Goal: Check status: Check status

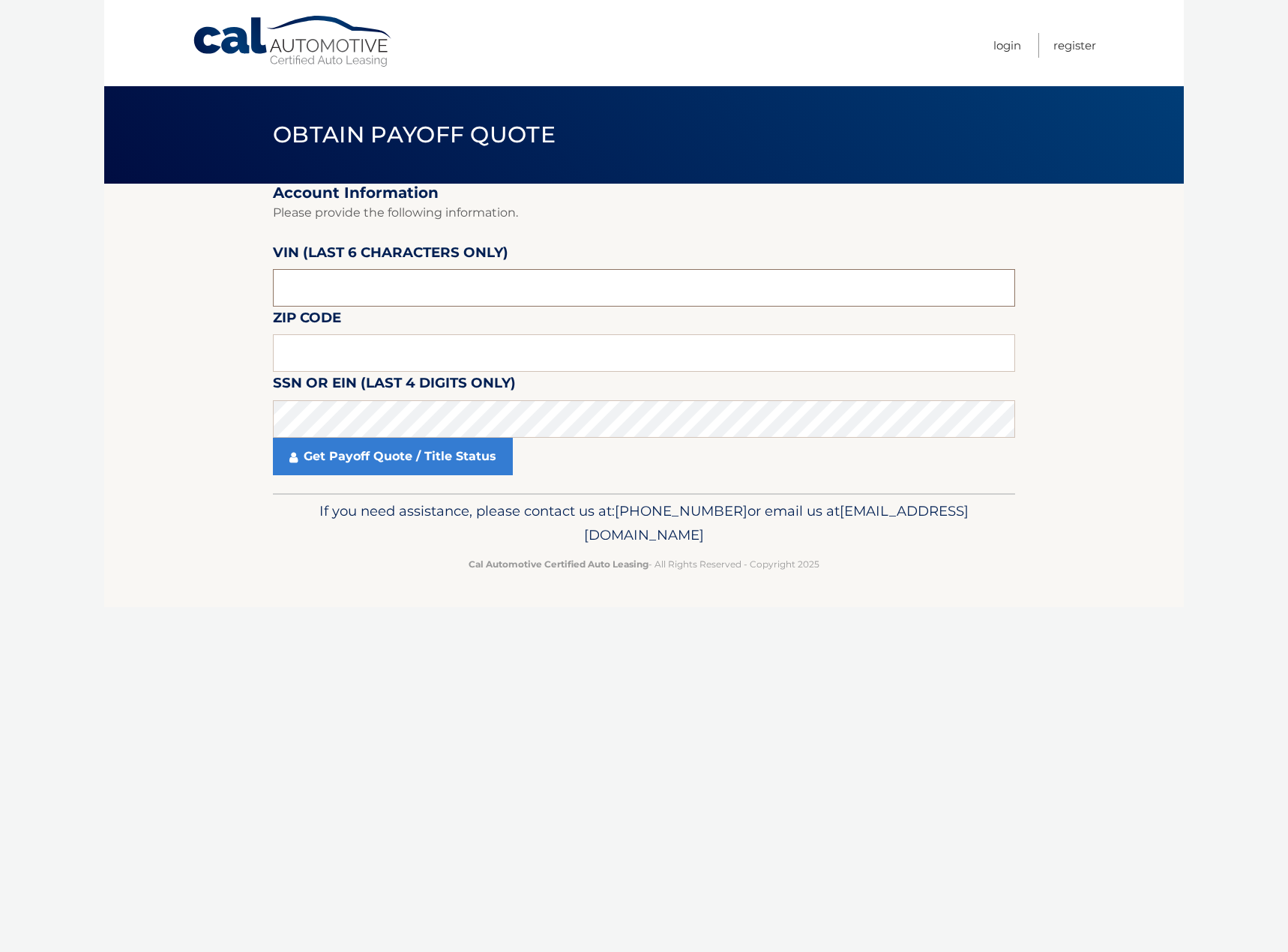
click at [459, 281] on input "text" at bounding box center [644, 287] width 742 height 38
click at [415, 289] on input "text" at bounding box center [644, 287] width 742 height 38
type input "407323"
type input "11756"
click at [426, 454] on link "Get Payoff Quote / Title Status" at bounding box center [393, 456] width 240 height 38
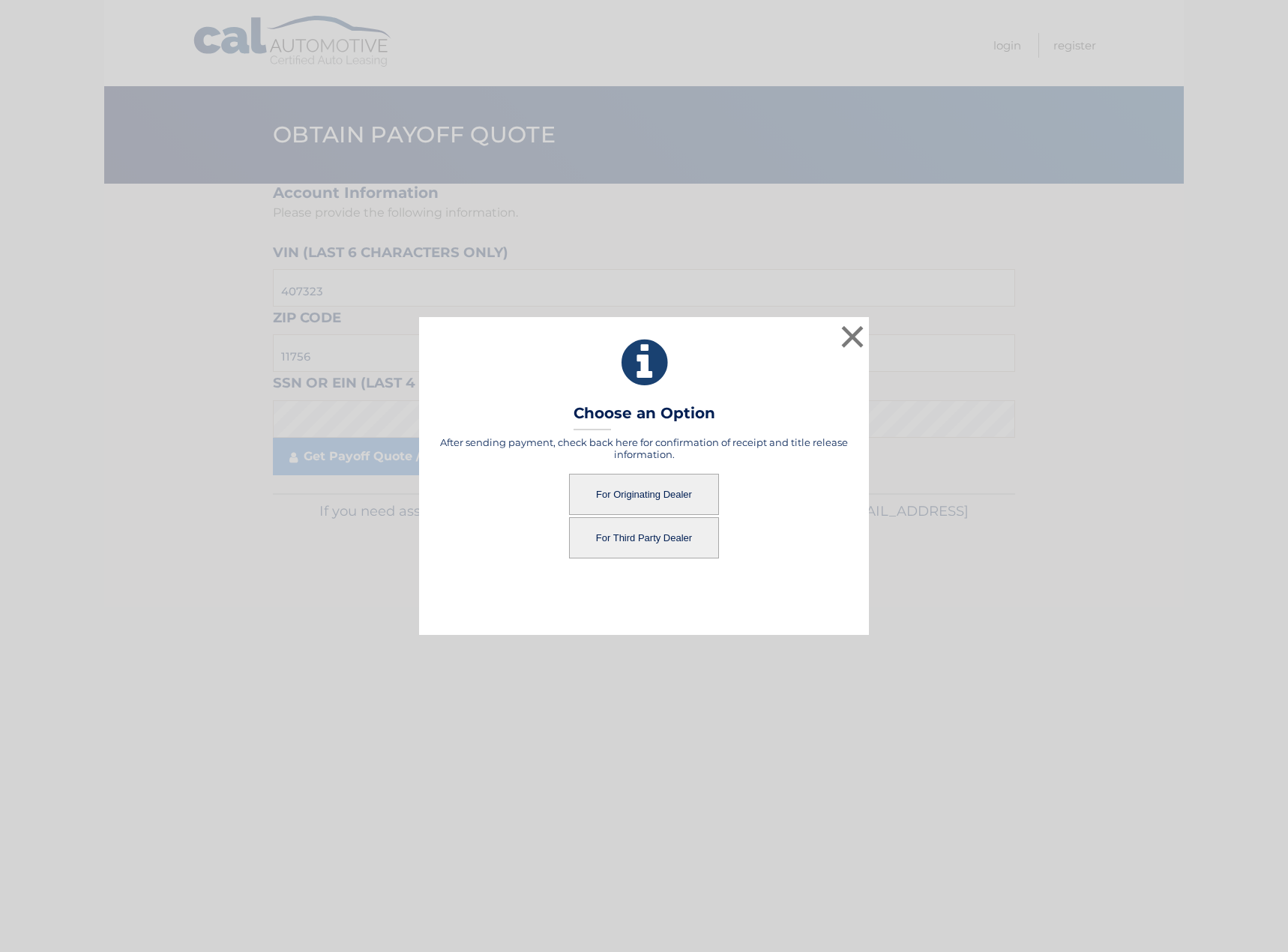
click at [648, 541] on button "For Third Party Dealer" at bounding box center [644, 537] width 150 height 41
click at [642, 538] on button "For Third Party Dealer" at bounding box center [644, 537] width 150 height 41
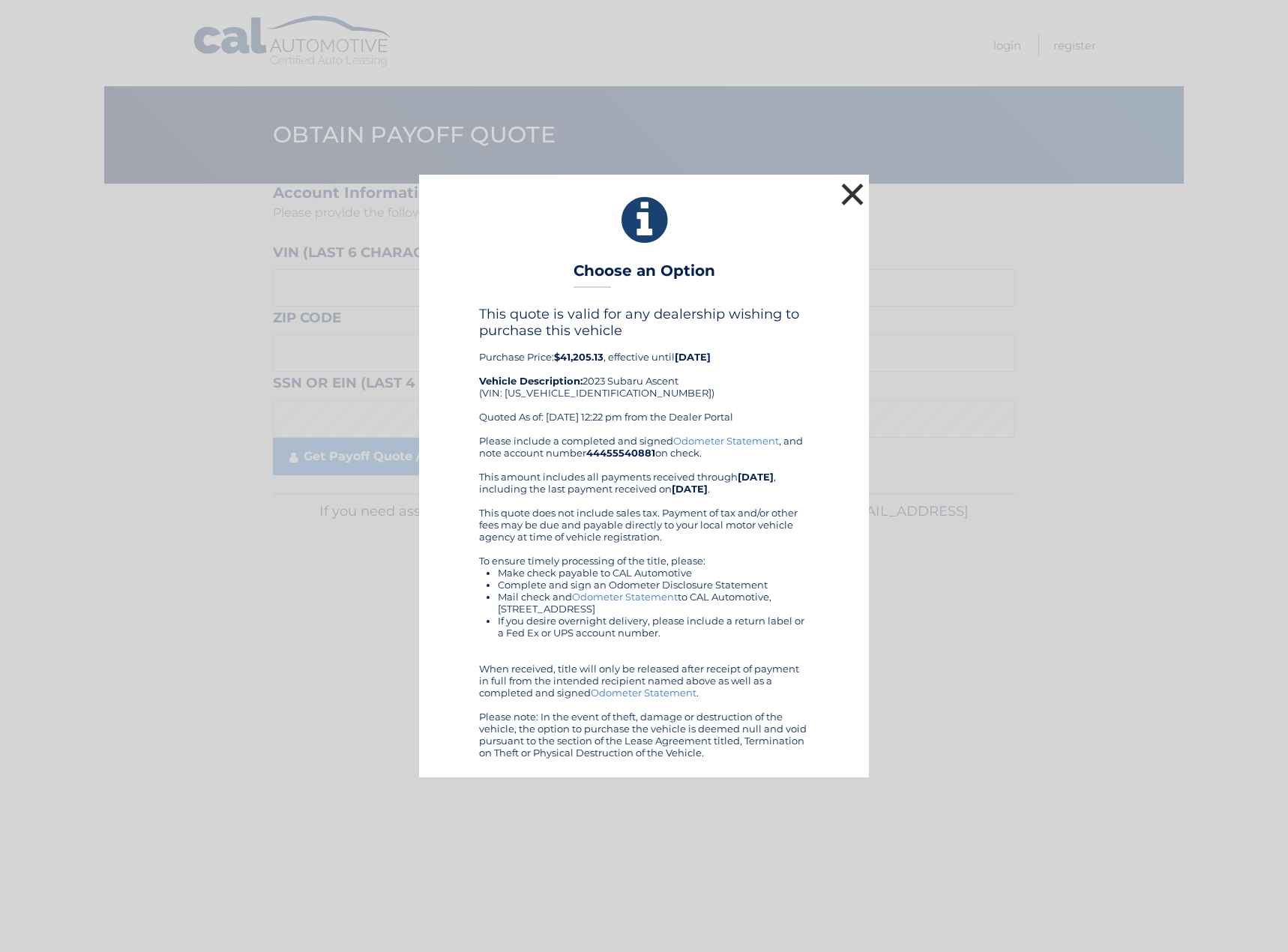
click at [857, 199] on button "×" at bounding box center [852, 194] width 30 height 30
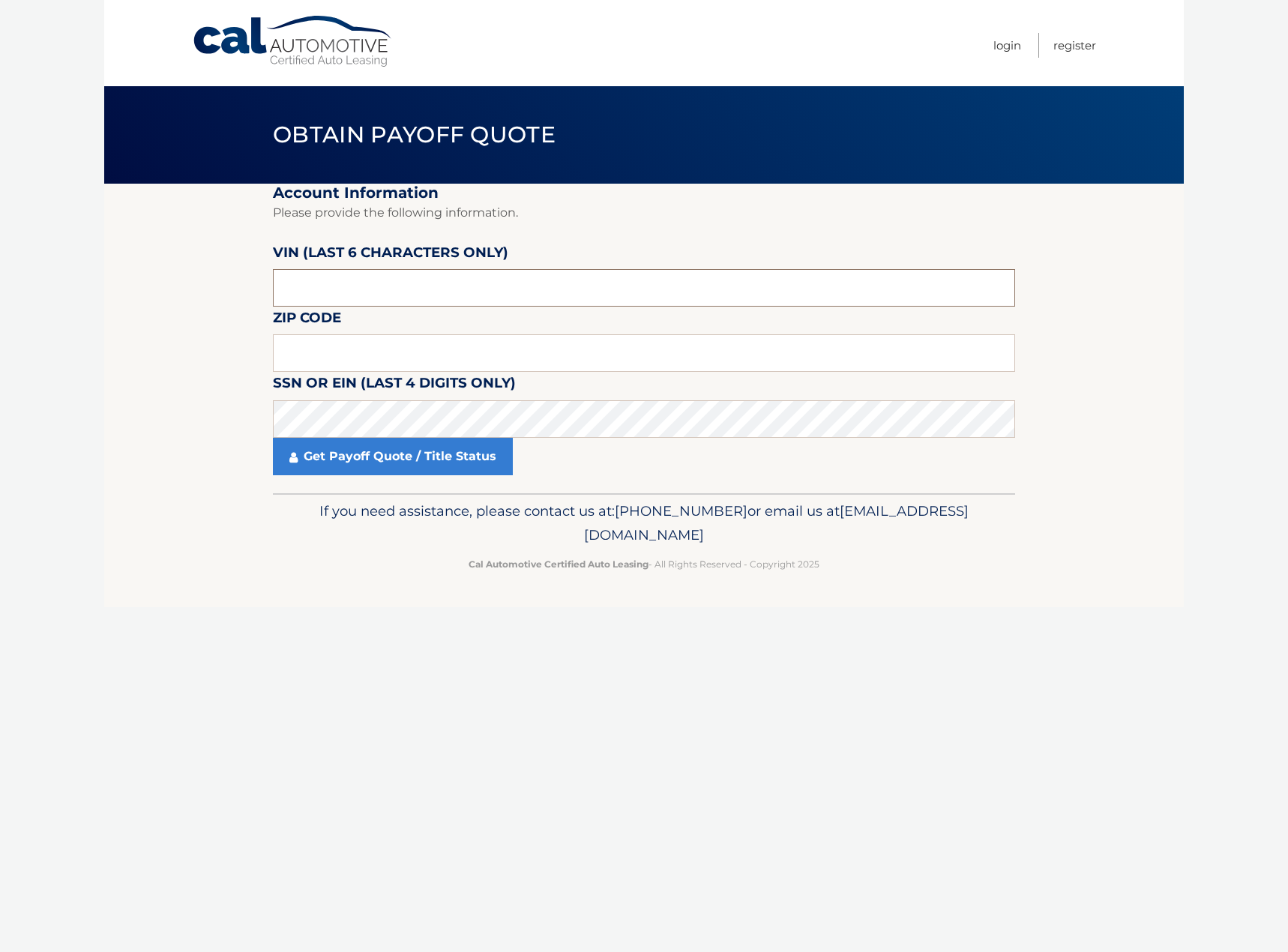
click at [389, 287] on input "text" at bounding box center [644, 287] width 742 height 38
type input "3*****"
type input "407323"
type input "11756"
click button "For Originating Dealer" at bounding box center [0, 0] width 0 height 0
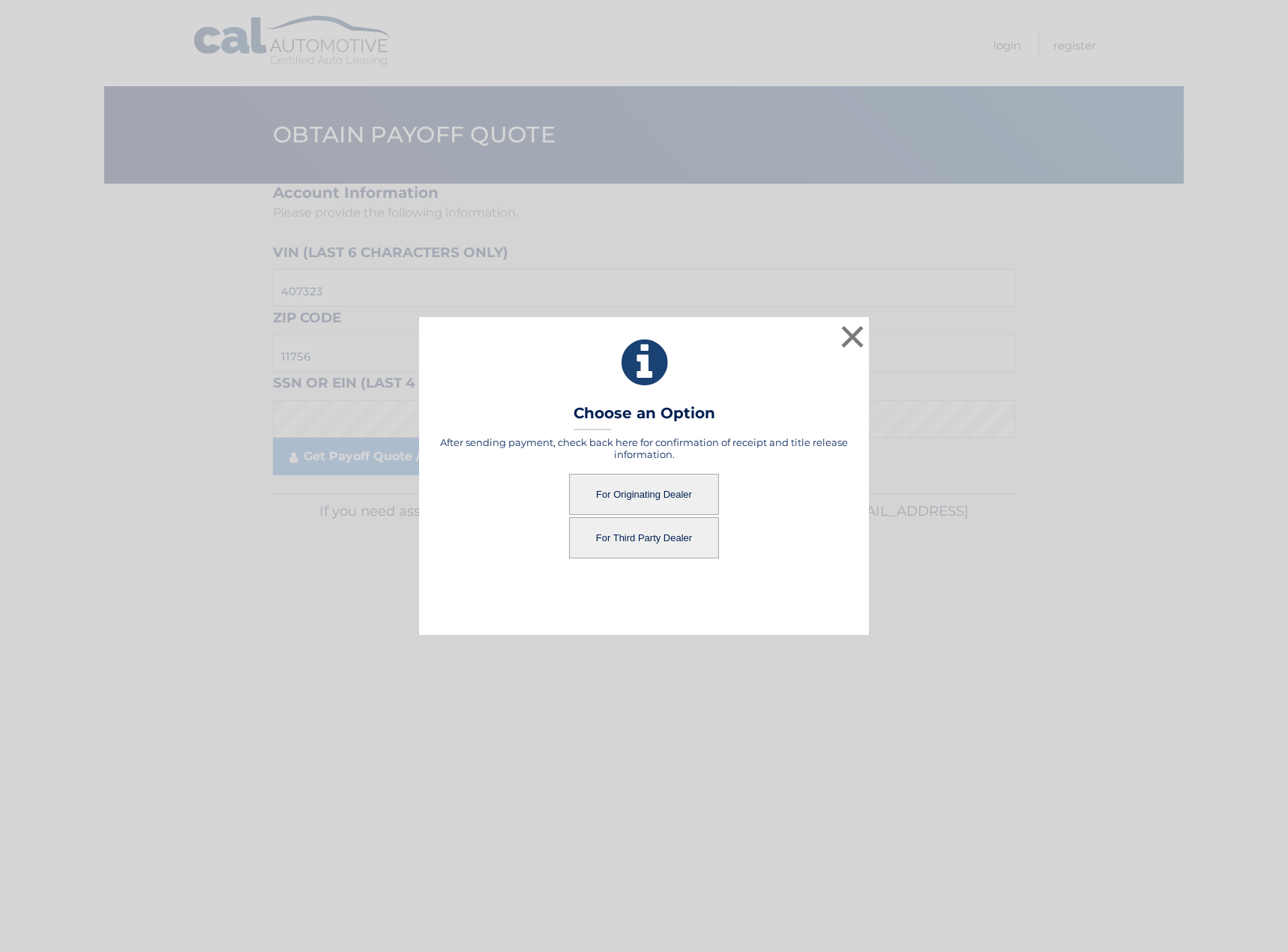
click at [646, 496] on button "For Originating Dealer" at bounding box center [644, 494] width 150 height 41
